Goal: Find specific page/section: Find specific page/section

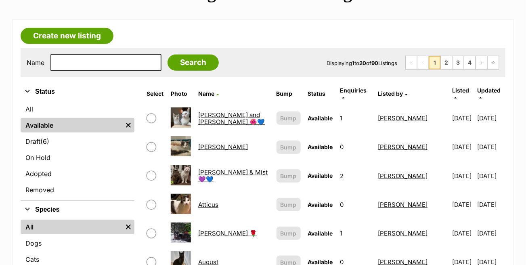
scroll to position [121, 0]
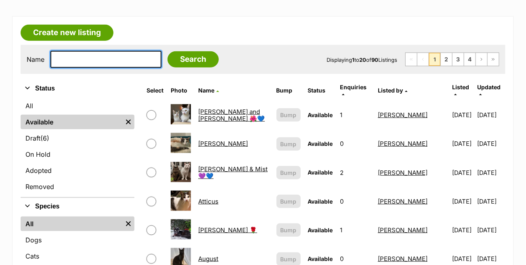
click at [92, 58] on input "text" at bounding box center [105, 59] width 111 height 17
type input "oliuve rose"
click at [168, 51] on input "Search" at bounding box center [193, 59] width 51 height 16
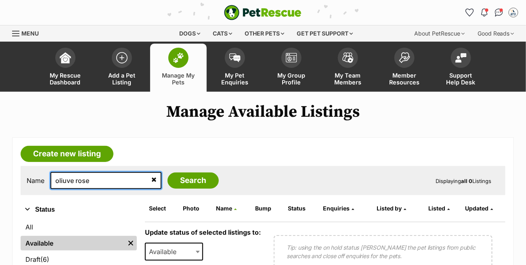
click at [66, 179] on input "oliuve rose" at bounding box center [105, 180] width 111 height 17
type input "[PERSON_NAME]"
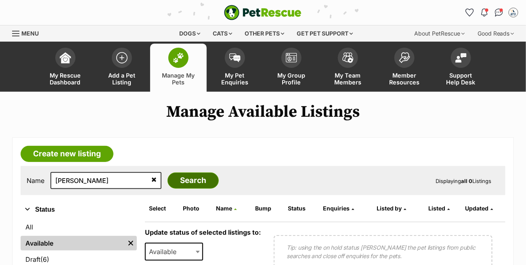
click at [195, 181] on input "Search" at bounding box center [193, 181] width 51 height 16
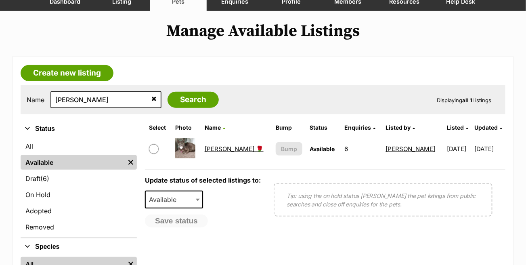
click at [225, 145] on link "[PERSON_NAME] 🌹" at bounding box center [234, 149] width 59 height 8
drag, startPoint x: 120, startPoint y: 100, endPoint x: 56, endPoint y: 98, distance: 64.7
click at [56, 98] on input "olive rose" at bounding box center [105, 99] width 111 height 17
type input "sakura"
click at [168, 92] on input "Search" at bounding box center [193, 100] width 51 height 16
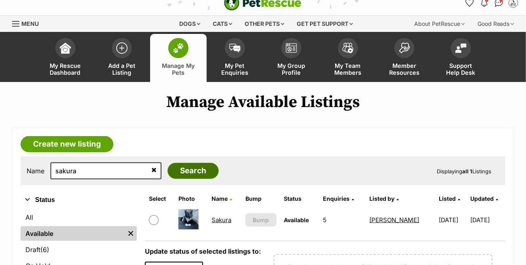
scroll to position [40, 0]
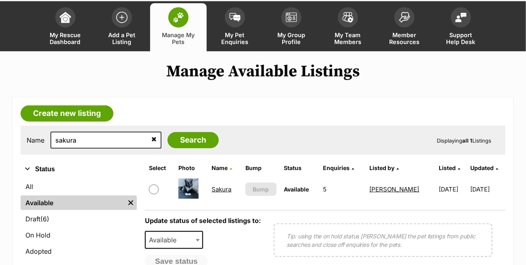
click at [220, 188] on link "Sakura" at bounding box center [222, 189] width 20 height 8
